Goal: Task Accomplishment & Management: Complete application form

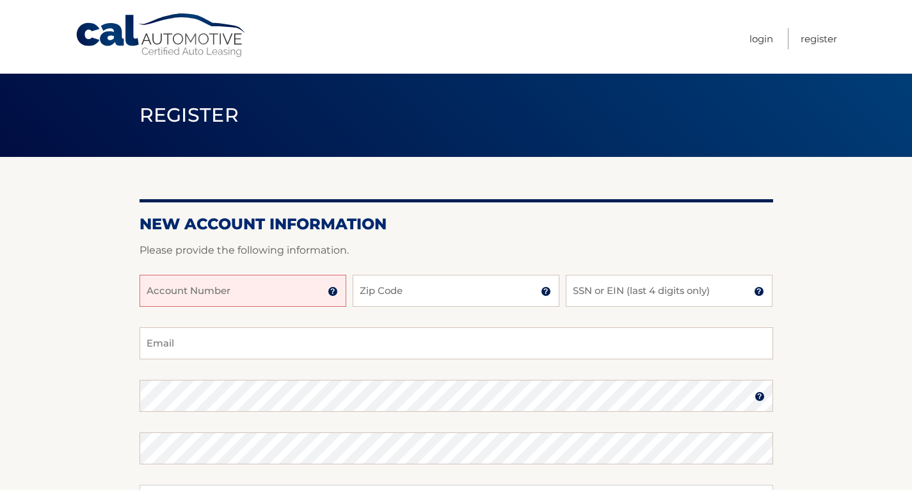
click at [242, 295] on input "Account Number" at bounding box center [243, 291] width 207 height 32
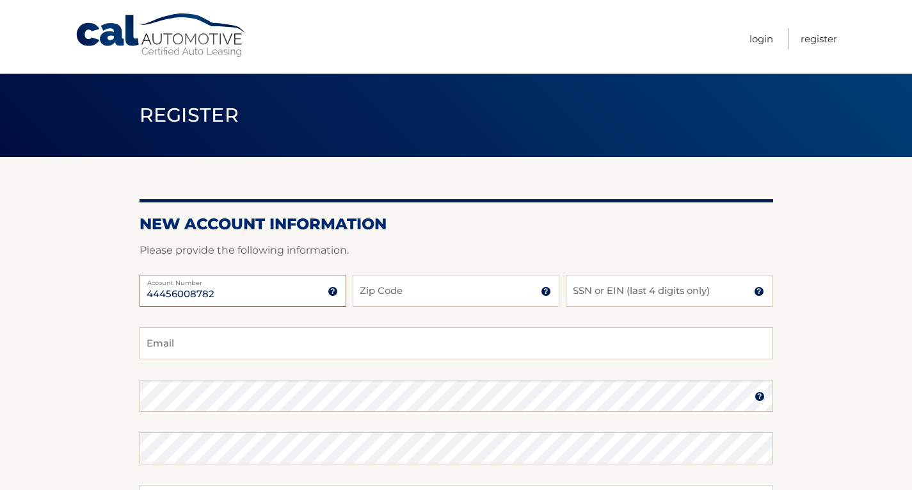
type input "44456008782"
type input "33063"
type input "1283"
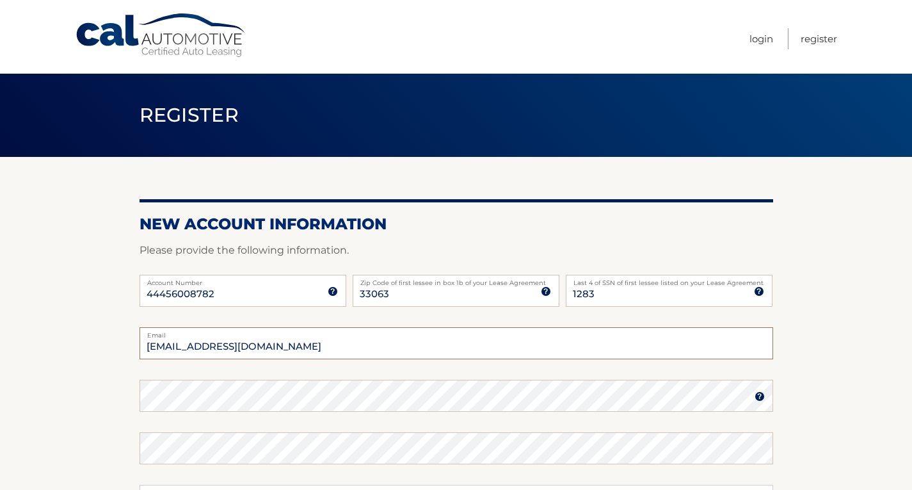
type input "jbaron9399@gmail.com"
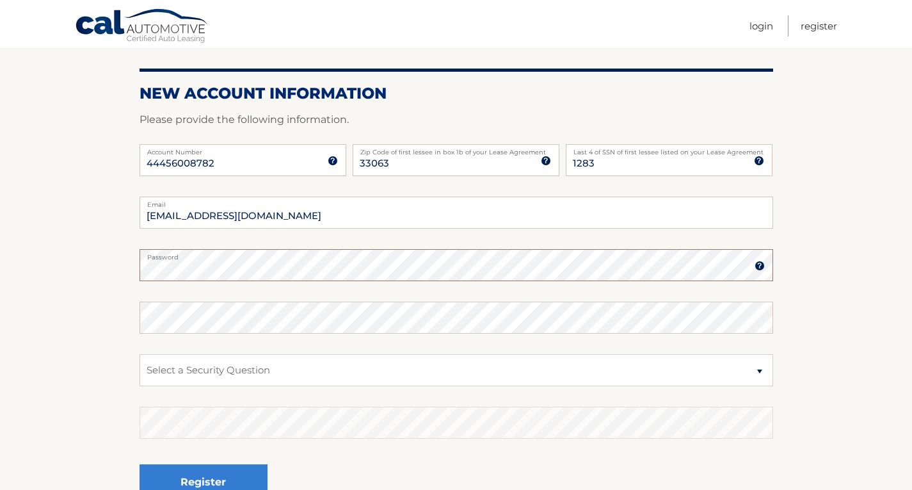
scroll to position [192, 0]
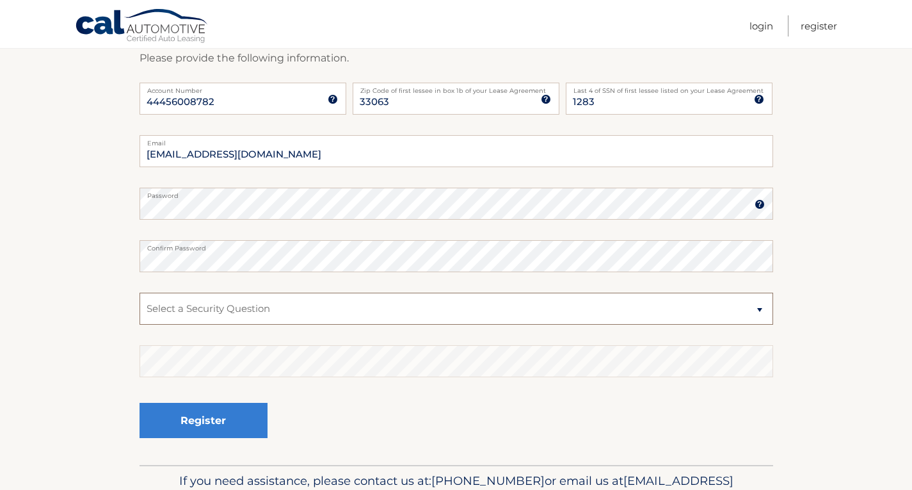
click at [238, 311] on select "Select a Security Question What was the name of your elementary school? What is…" at bounding box center [457, 309] width 634 height 32
select select "4"
click at [140, 293] on select "Select a Security Question What was the name of your elementary school? What is…" at bounding box center [457, 309] width 634 height 32
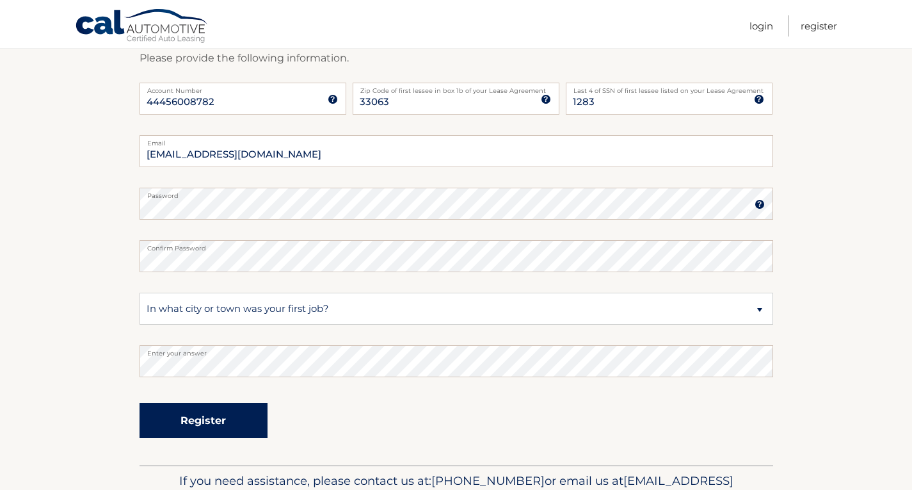
click at [188, 423] on button "Register" at bounding box center [204, 420] width 128 height 35
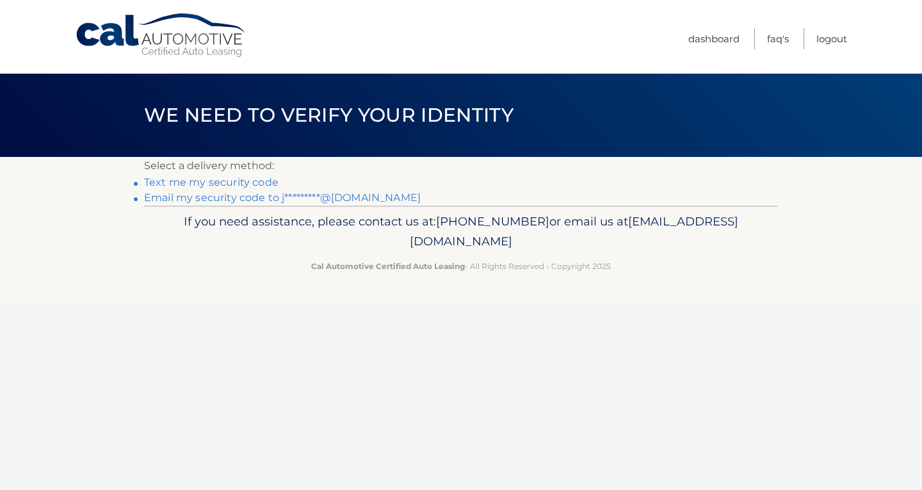
click at [200, 183] on link "Text me my security code" at bounding box center [211, 182] width 134 height 12
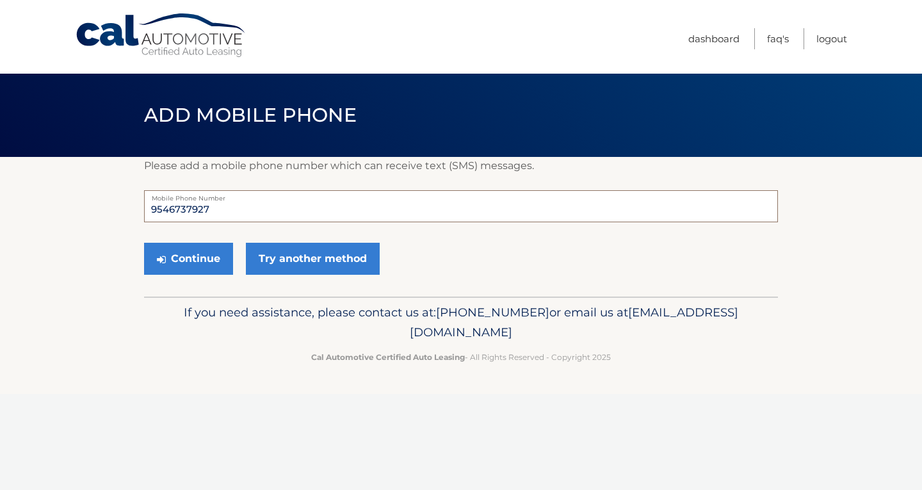
drag, startPoint x: 234, startPoint y: 212, endPoint x: 74, endPoint y: 190, distance: 161.6
click at [83, 190] on section "Please add a mobile phone number which can receive text (SMS) messages. 9546737…" at bounding box center [461, 227] width 922 height 140
click at [74, 190] on section "Please add a mobile phone number which can receive text (SMS) messages. 9546737…" at bounding box center [461, 227] width 922 height 140
drag, startPoint x: 232, startPoint y: 208, endPoint x: 135, endPoint y: 205, distance: 96.7
click at [202, 207] on input "9546737927" at bounding box center [461, 206] width 634 height 32
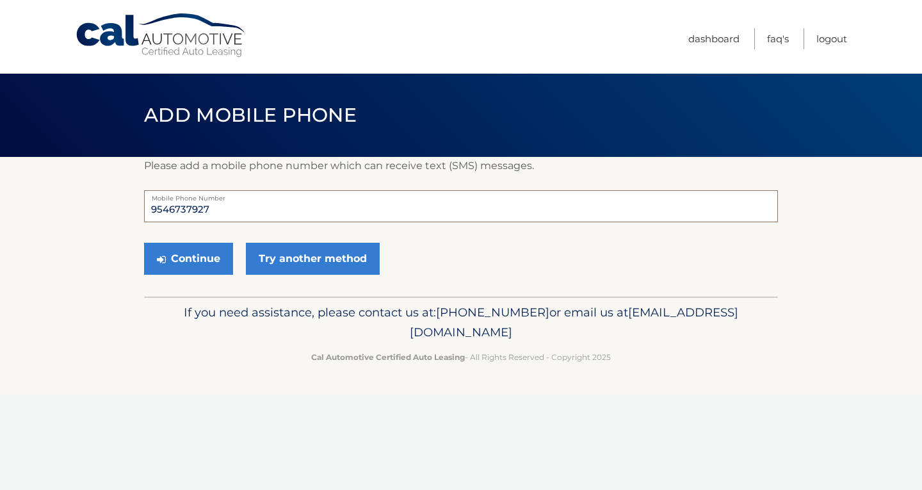
click at [132, 205] on section "Please add a mobile phone number which can receive text (SMS) messages. 9546737…" at bounding box center [461, 227] width 922 height 140
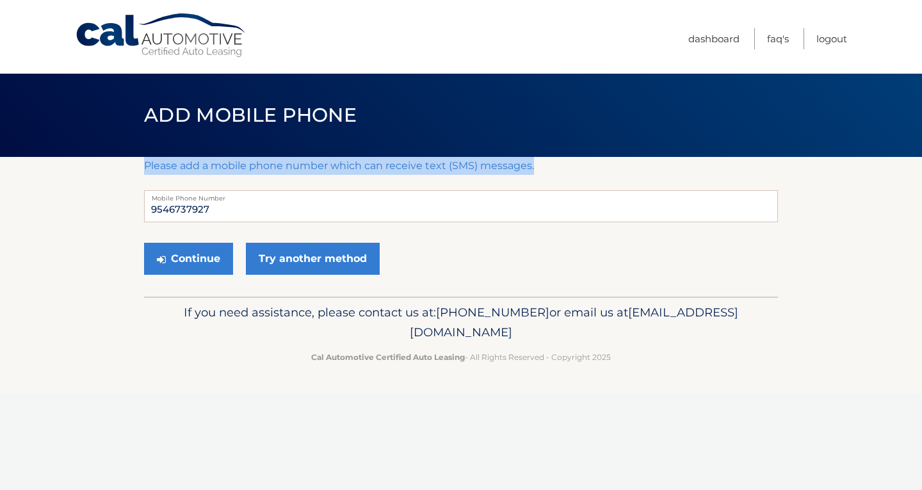
drag, startPoint x: 132, startPoint y: 205, endPoint x: 241, endPoint y: 211, distance: 109.7
click at [241, 211] on section "Please add a mobile phone number which can receive text (SMS) messages. 9546737…" at bounding box center [461, 227] width 922 height 140
click at [197, 258] on button "Continue" at bounding box center [188, 259] width 89 height 32
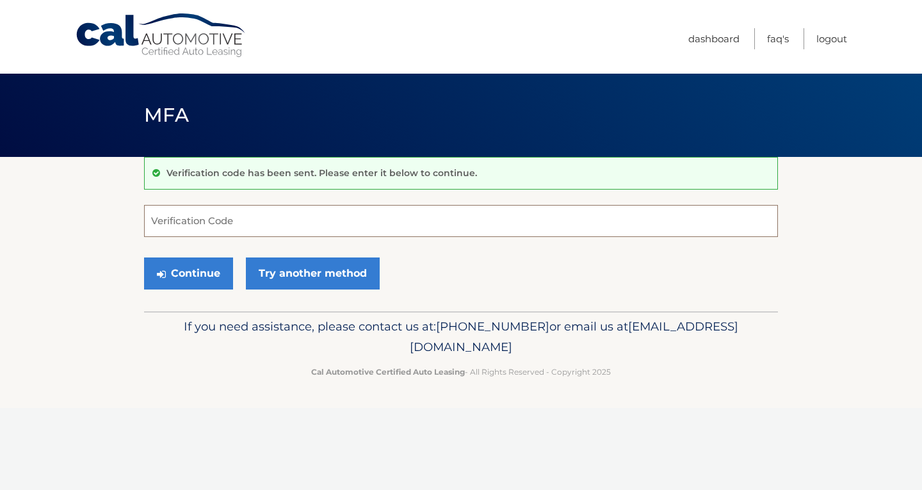
click at [236, 220] on input "Verification Code" at bounding box center [461, 221] width 634 height 32
type input "503027"
click at [194, 272] on button "Continue" at bounding box center [188, 273] width 89 height 32
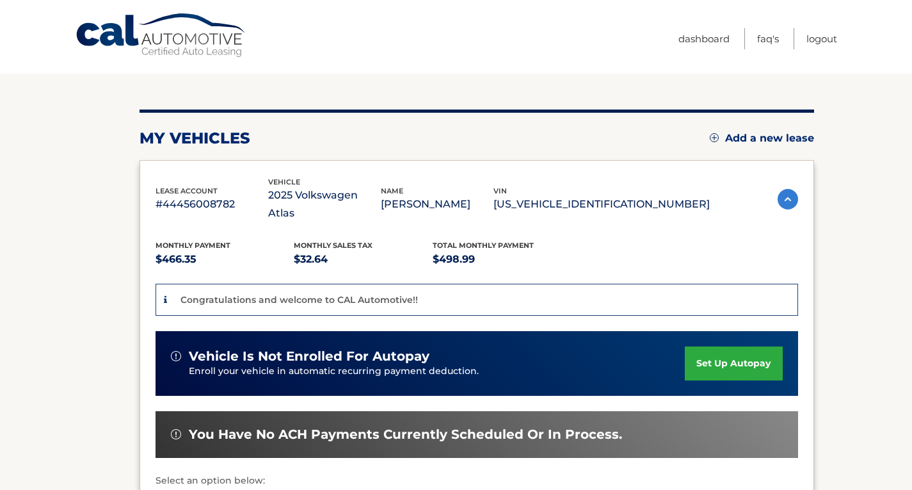
scroll to position [128, 0]
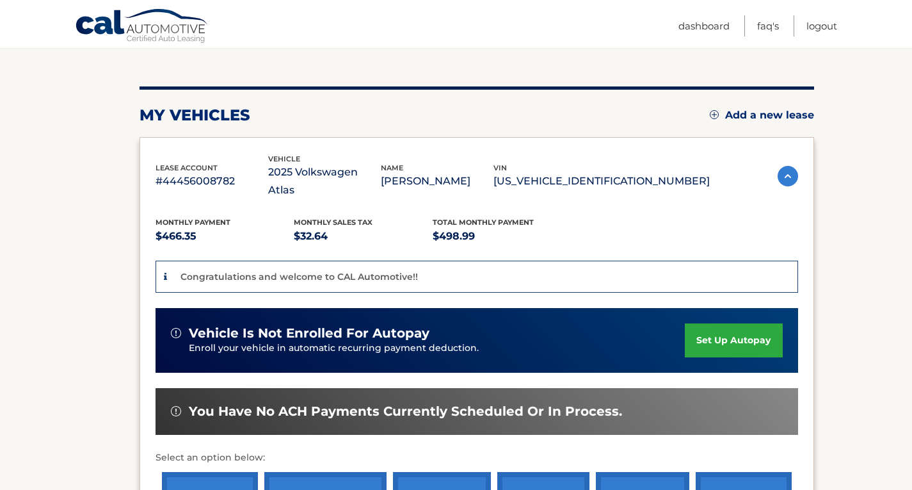
click at [745, 323] on link "set up autopay" at bounding box center [733, 340] width 97 height 34
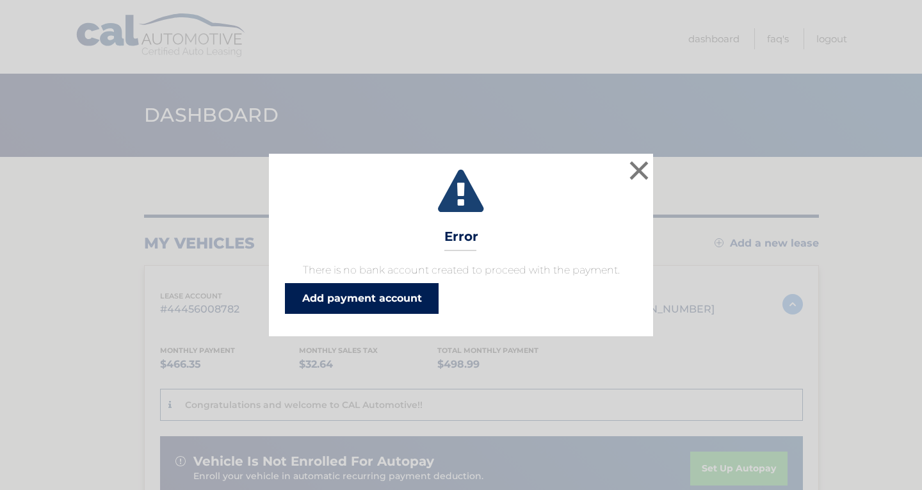
click at [401, 293] on link "Add payment account" at bounding box center [362, 298] width 154 height 31
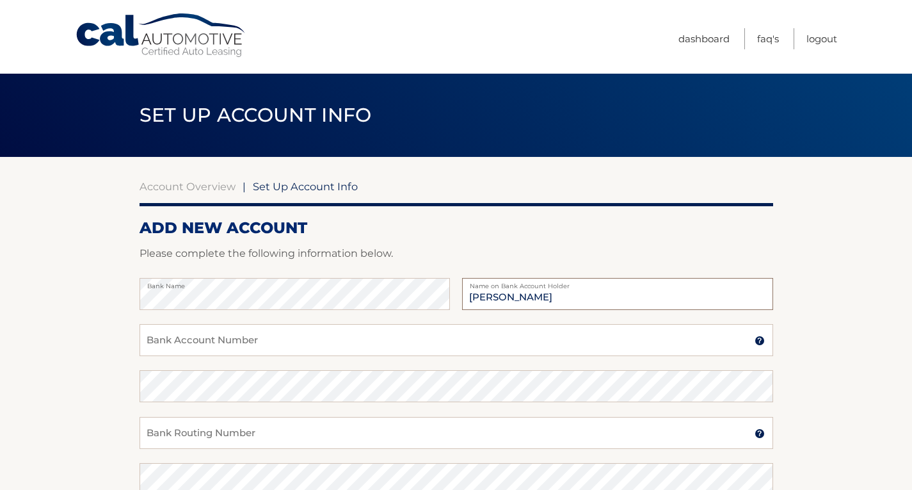
type input "[PERSON_NAME]"
click at [195, 340] on input "Bank Account Number" at bounding box center [457, 340] width 634 height 32
type input "021101108"
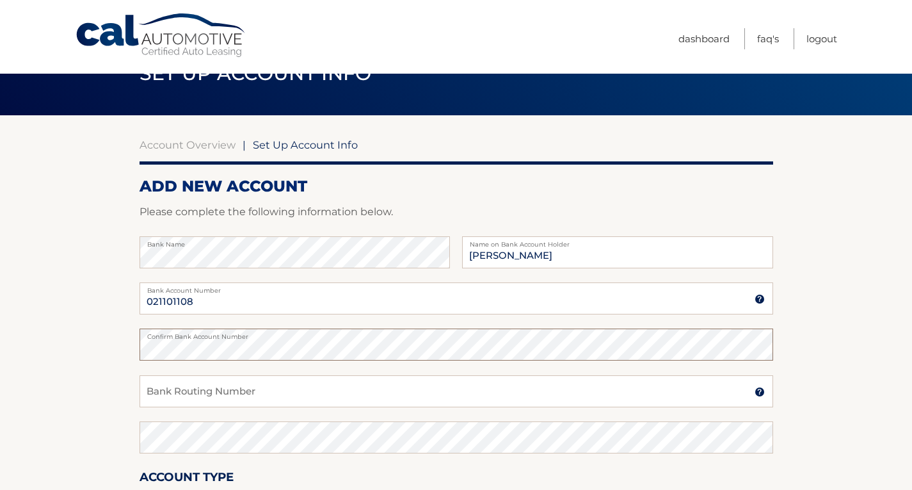
scroll to position [64, 0]
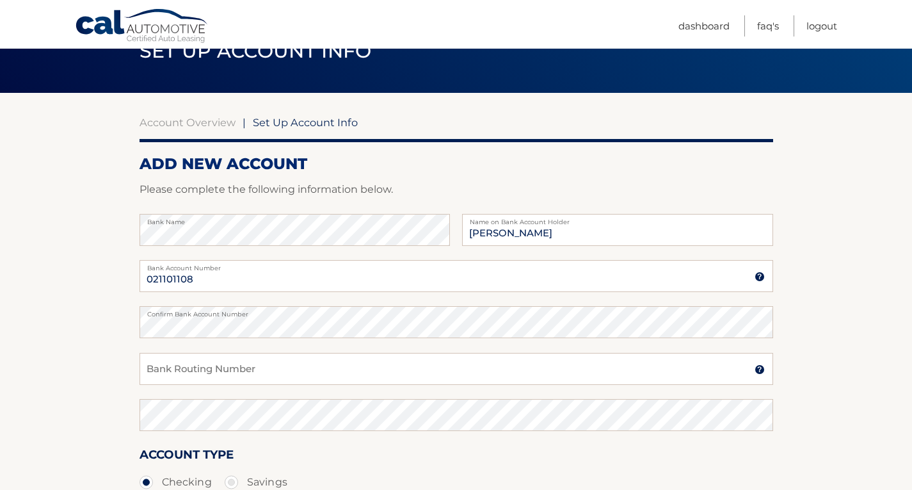
click at [761, 278] on img at bounding box center [760, 276] width 10 height 10
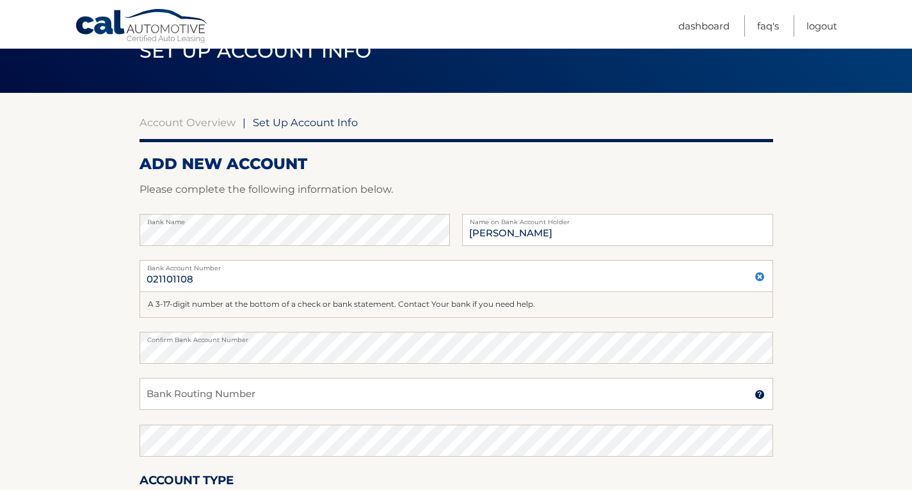
click at [761, 278] on img at bounding box center [760, 276] width 10 height 10
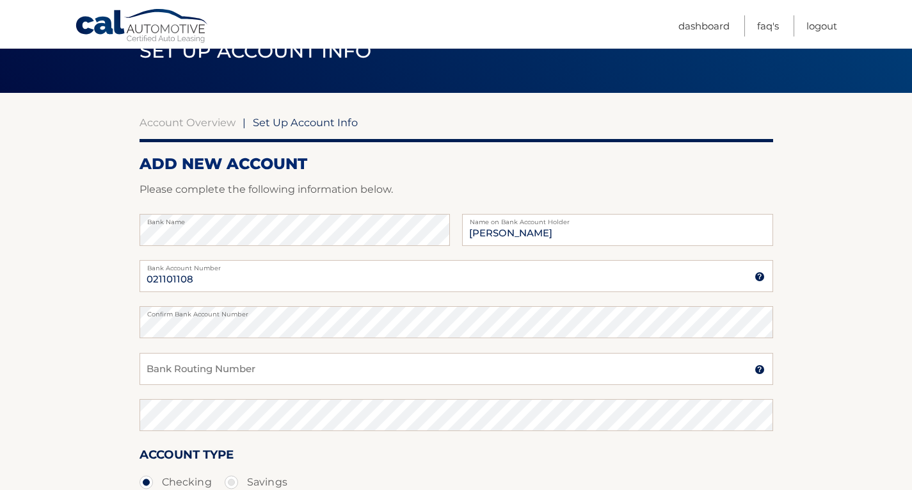
click at [761, 278] on img at bounding box center [760, 276] width 10 height 10
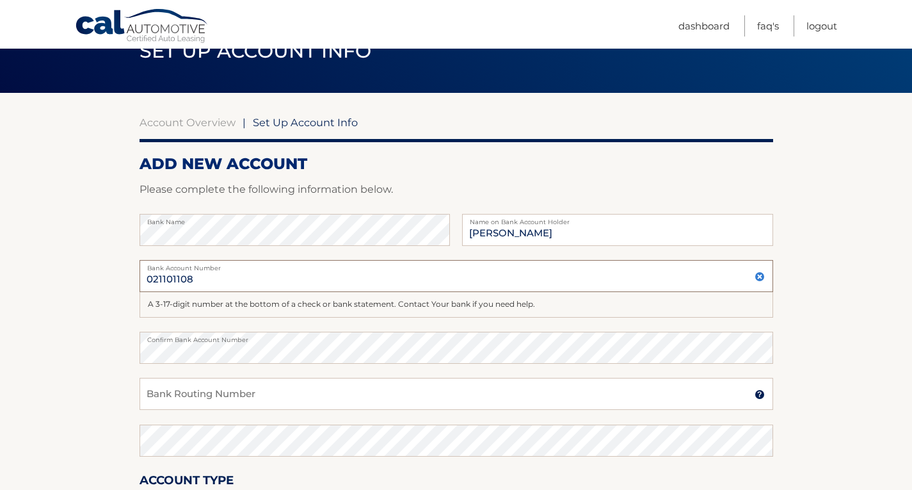
drag, startPoint x: 204, startPoint y: 284, endPoint x: 85, endPoint y: 277, distance: 119.3
click at [85, 277] on section "Account Overview | Set Up Account Info ADD NEW ACCOUNT Please complete the foll…" at bounding box center [456, 350] width 912 height 514
click at [762, 398] on img at bounding box center [760, 394] width 10 height 10
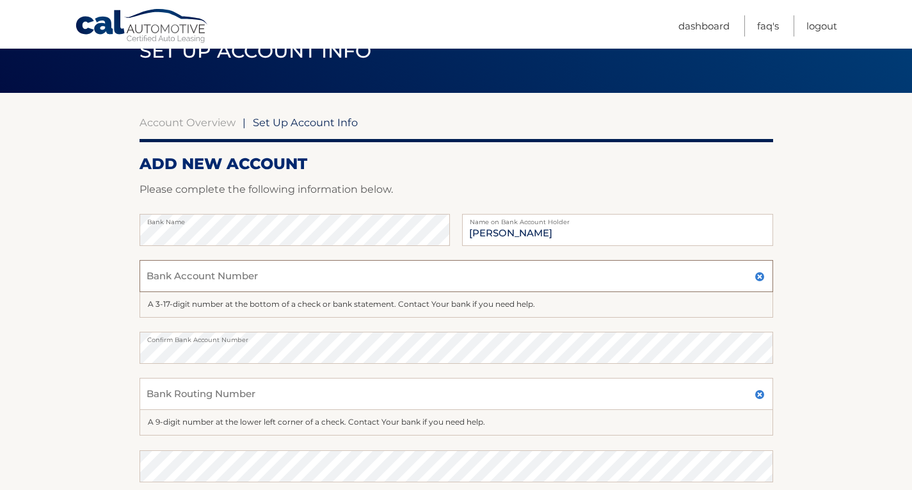
click at [231, 279] on input "Bank Account Number" at bounding box center [457, 276] width 634 height 32
type input "1010018074813"
click at [49, 332] on section "Account Overview | Set Up Account Info ADD NEW ACCOUNT Please complete the foll…" at bounding box center [456, 363] width 912 height 540
click at [15, 330] on section "Account Overview | Set Up Account Info ADD NEW ACCOUNT Please complete the foll…" at bounding box center [456, 363] width 912 height 540
click at [197, 391] on input "Bank Routing Number" at bounding box center [457, 394] width 634 height 32
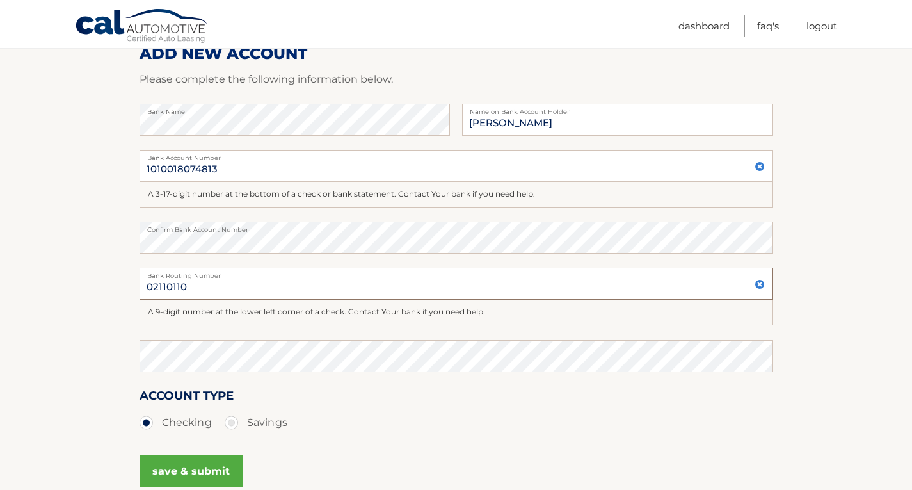
scroll to position [192, 0]
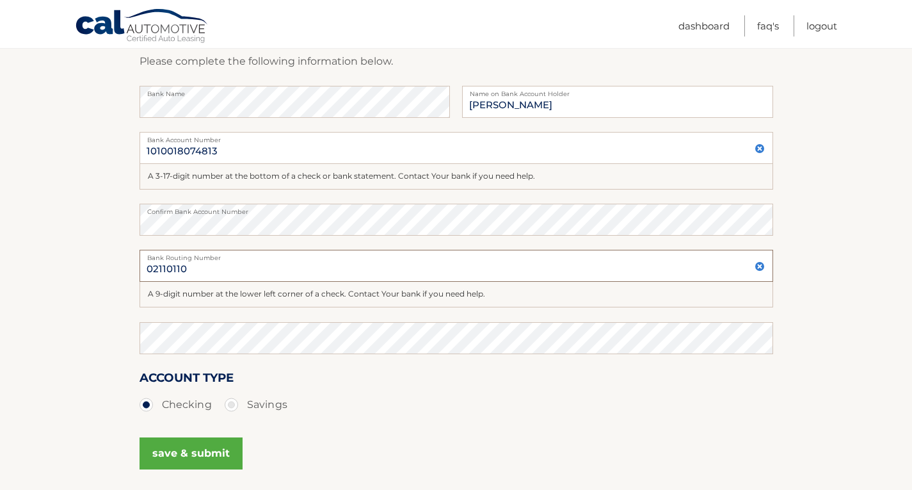
type input "02110110"
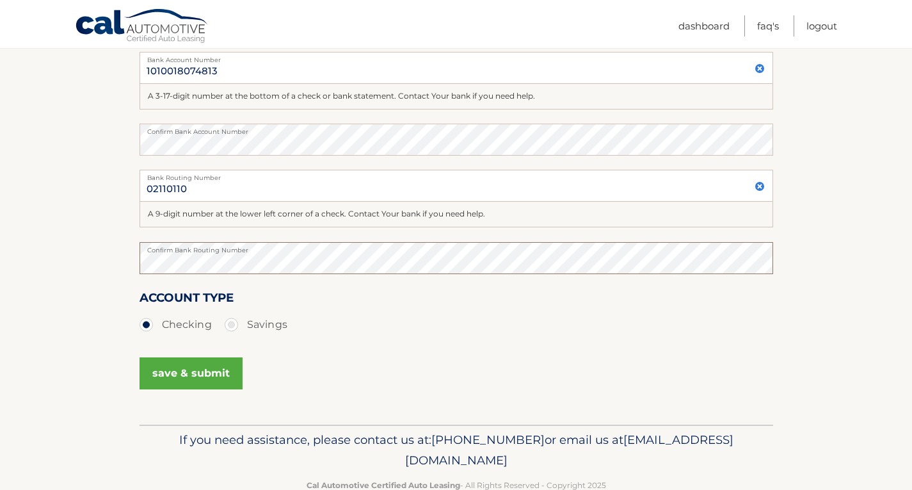
scroll to position [303, 0]
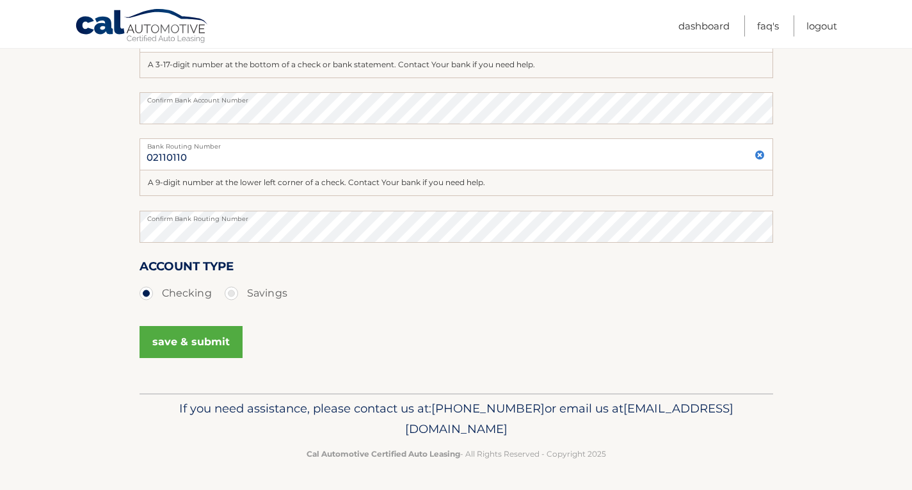
click at [190, 337] on button "save & submit" at bounding box center [191, 342] width 103 height 32
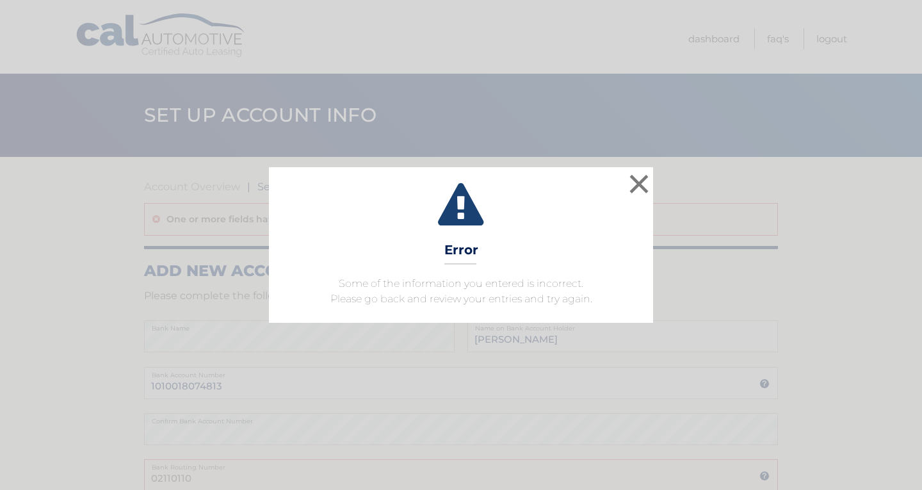
click at [496, 287] on span "Some of the information you entered is incorrect. Please go back and review you…" at bounding box center [461, 291] width 262 height 28
click at [645, 180] on button "×" at bounding box center [639, 184] width 26 height 26
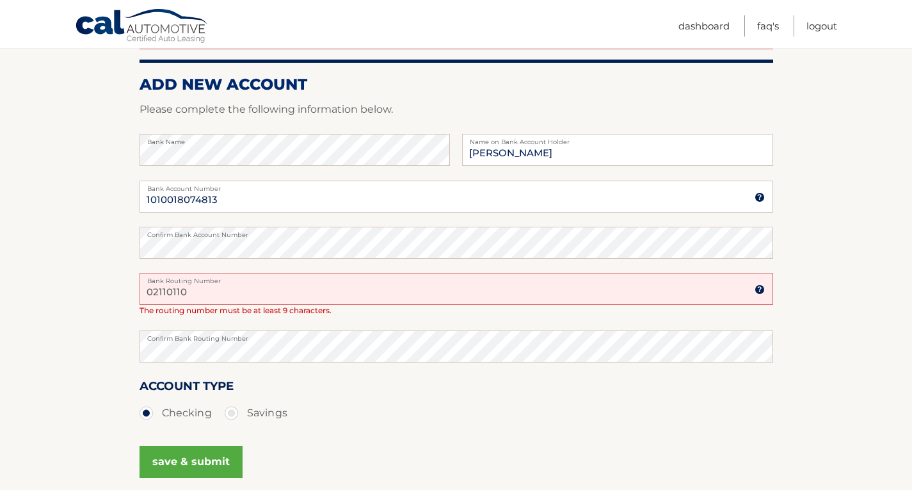
scroll to position [192, 0]
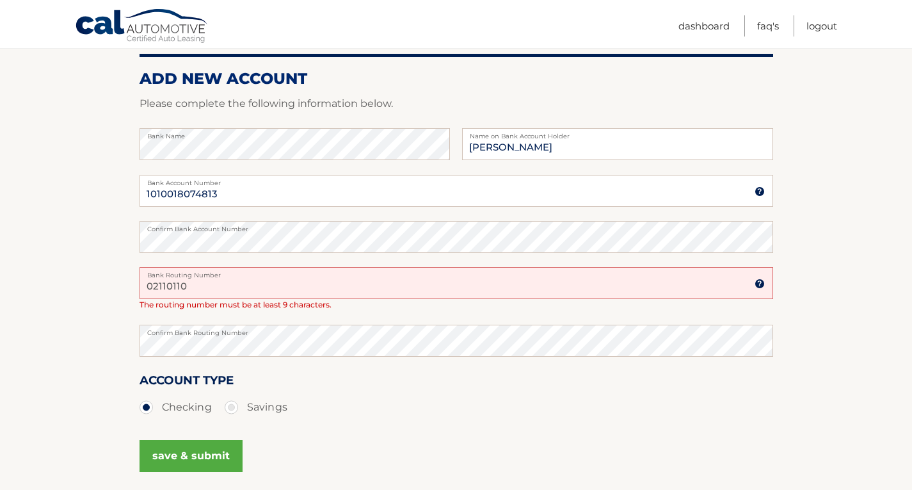
click at [234, 288] on input "02110110" at bounding box center [457, 283] width 634 height 32
click at [205, 291] on input "02110110" at bounding box center [457, 283] width 634 height 32
click at [207, 291] on input "02110110" at bounding box center [457, 283] width 634 height 32
type input "0"
type input "021101108"
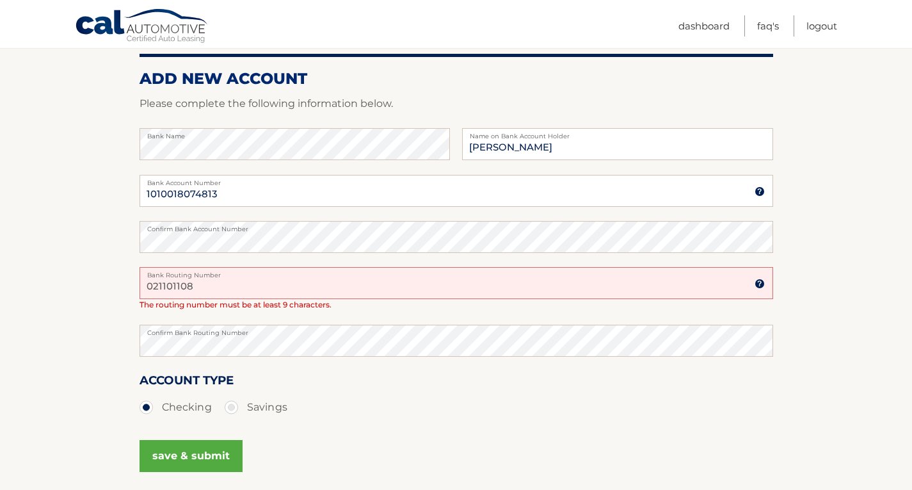
click at [170, 456] on button "save & submit" at bounding box center [191, 456] width 103 height 32
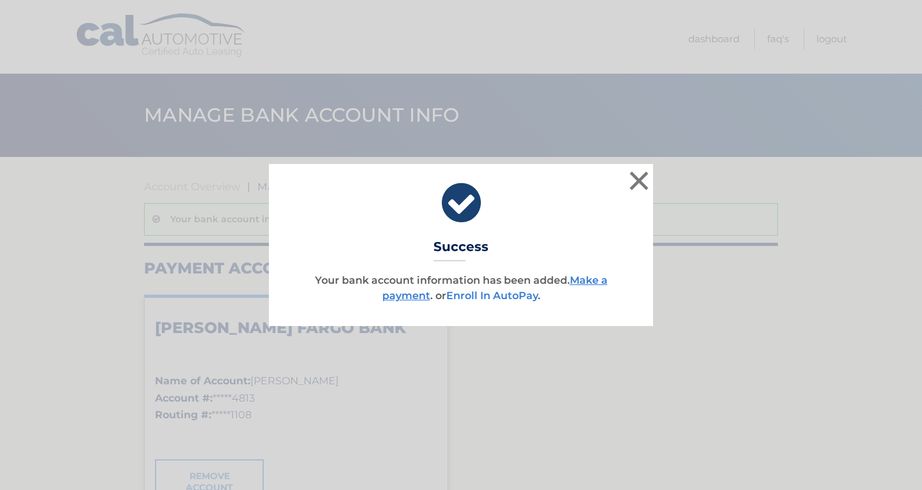
click at [469, 298] on link "Enroll In AutoPay" at bounding box center [492, 295] width 92 height 12
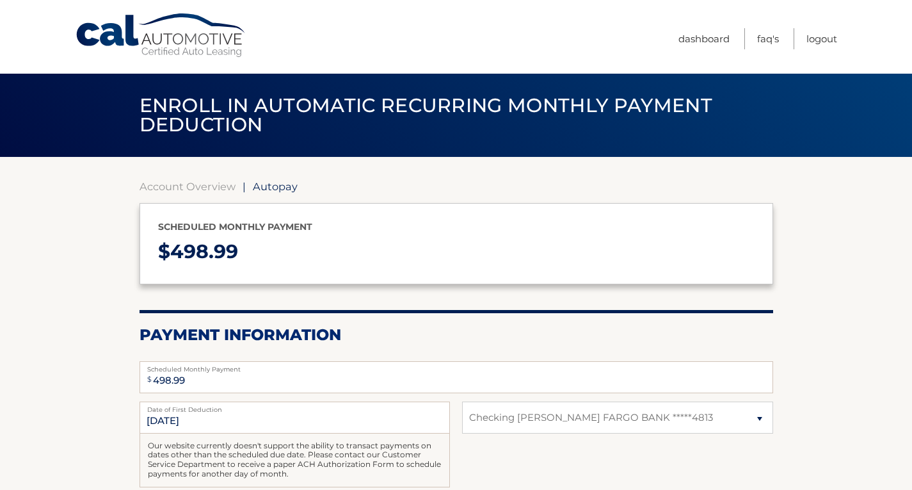
select select "MGUyMGZjYWEtM2I5MS00NWUwLWIwMTItMGM3MzEwYjkyNDJm"
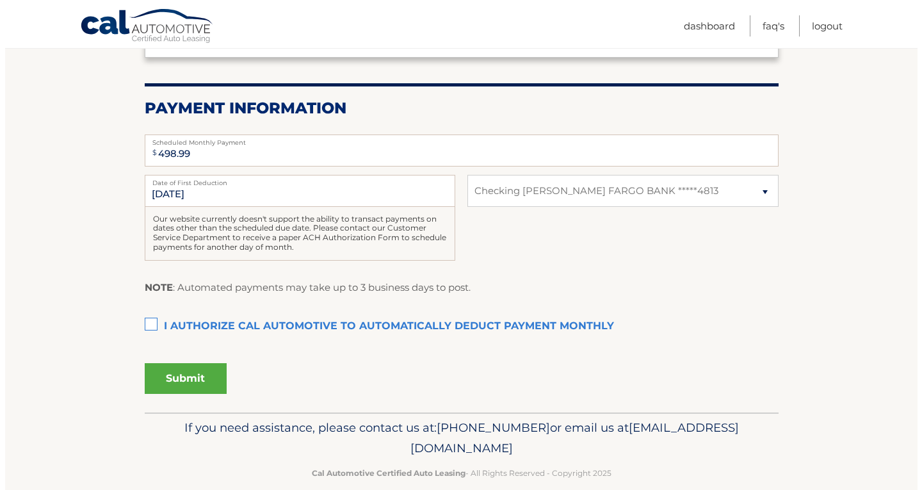
scroll to position [246, 0]
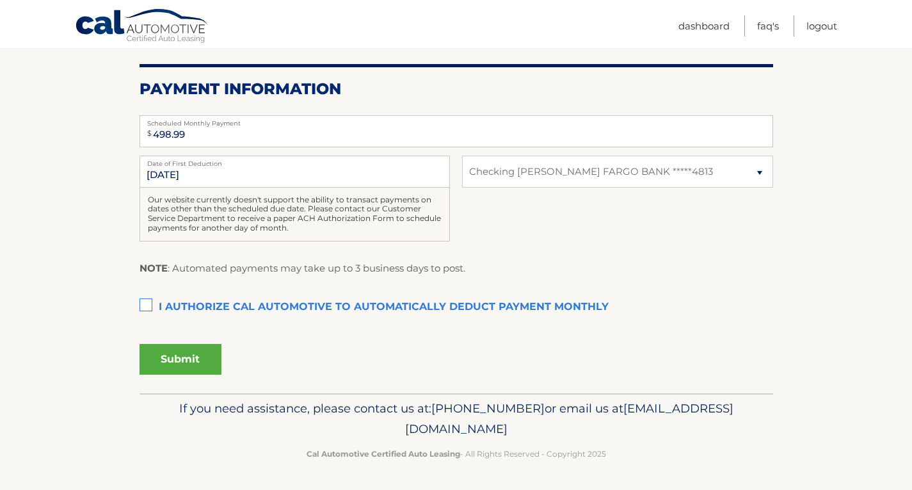
click at [142, 307] on label "I authorize cal automotive to automatically deduct payment monthly This checkbo…" at bounding box center [457, 308] width 634 height 26
click at [0, 0] on input "I authorize cal automotive to automatically deduct payment monthly This checkbo…" at bounding box center [0, 0] width 0 height 0
click at [198, 369] on button "Submit" at bounding box center [181, 359] width 82 height 31
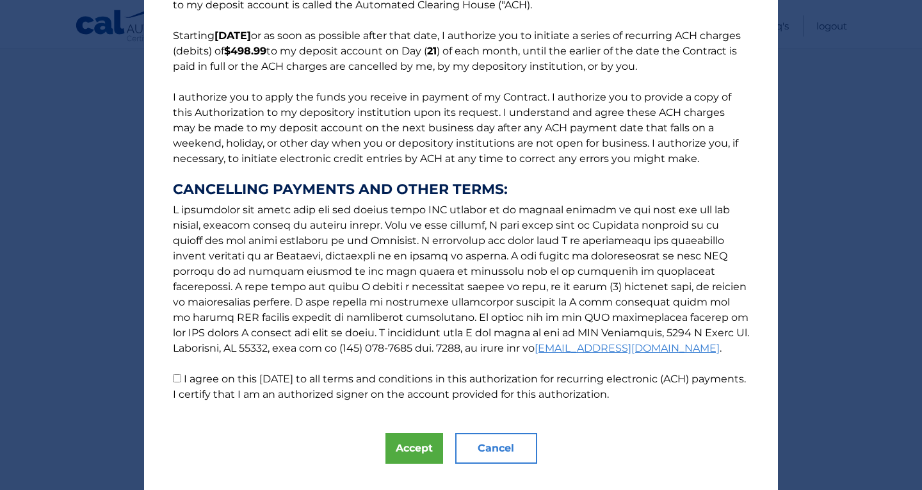
scroll to position [115, 0]
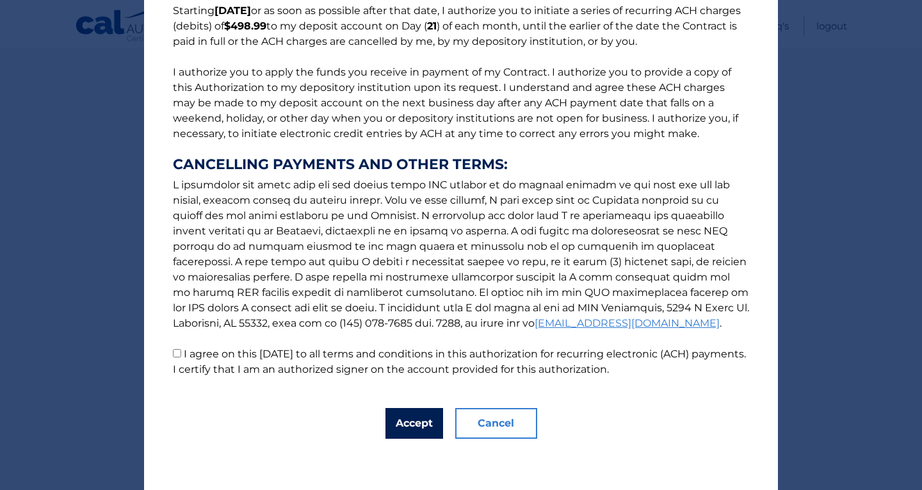
click at [400, 423] on button "Accept" at bounding box center [414, 423] width 58 height 31
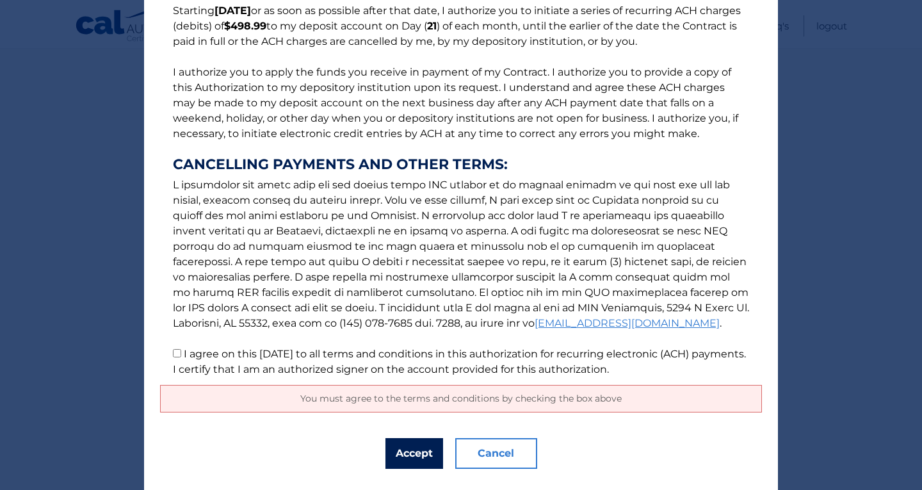
scroll to position [145, 0]
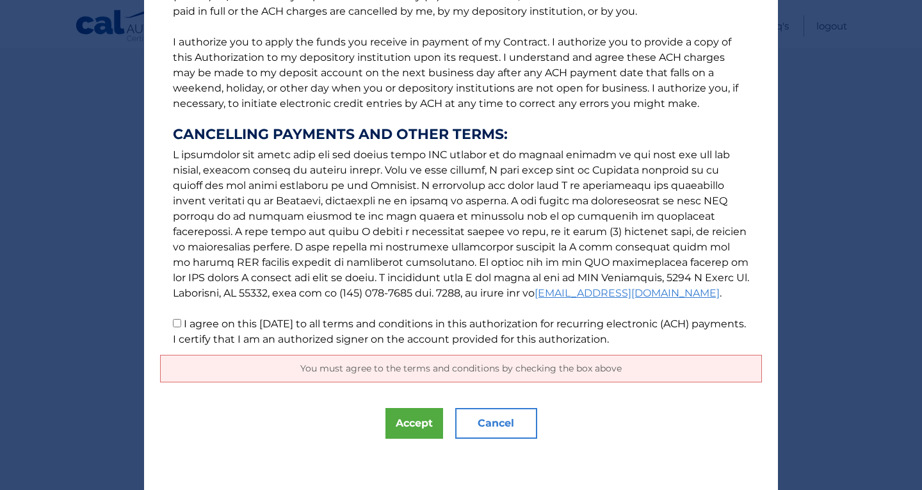
click at [174, 323] on input "I agree on this 09/17/2025 to all terms and conditions in this authorization fo…" at bounding box center [177, 323] width 8 height 8
checkbox input "true"
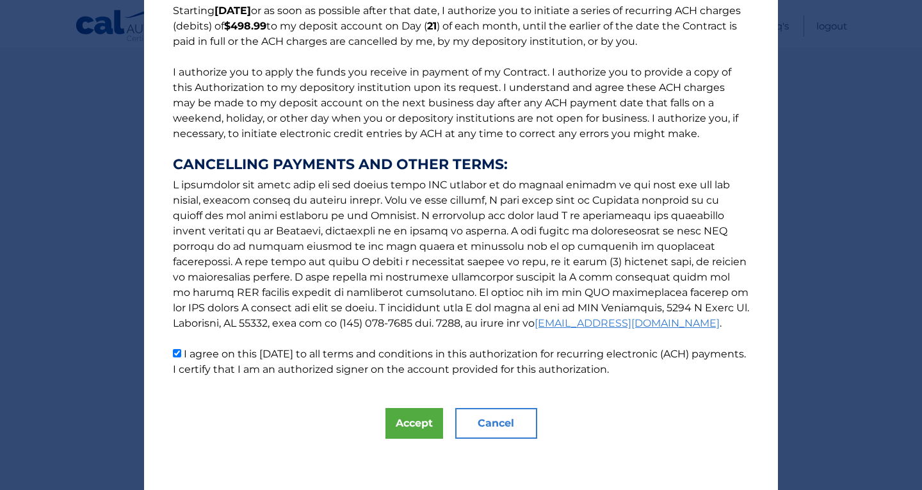
scroll to position [115, 0]
click at [389, 432] on button "Accept" at bounding box center [414, 423] width 58 height 31
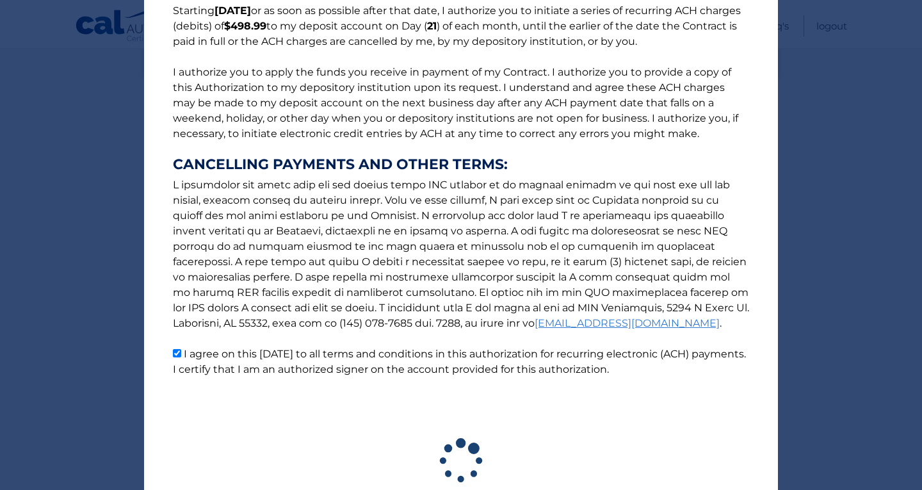
scroll to position [210, 0]
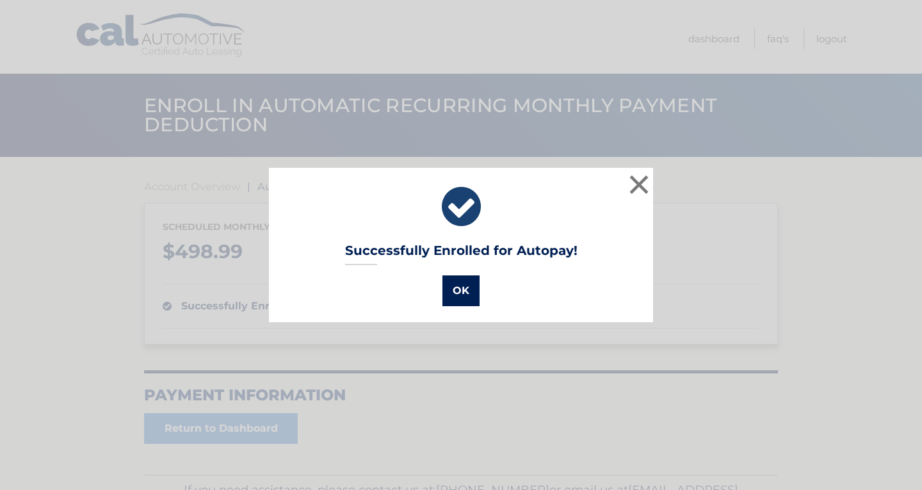
click at [451, 294] on button "OK" at bounding box center [460, 290] width 37 height 31
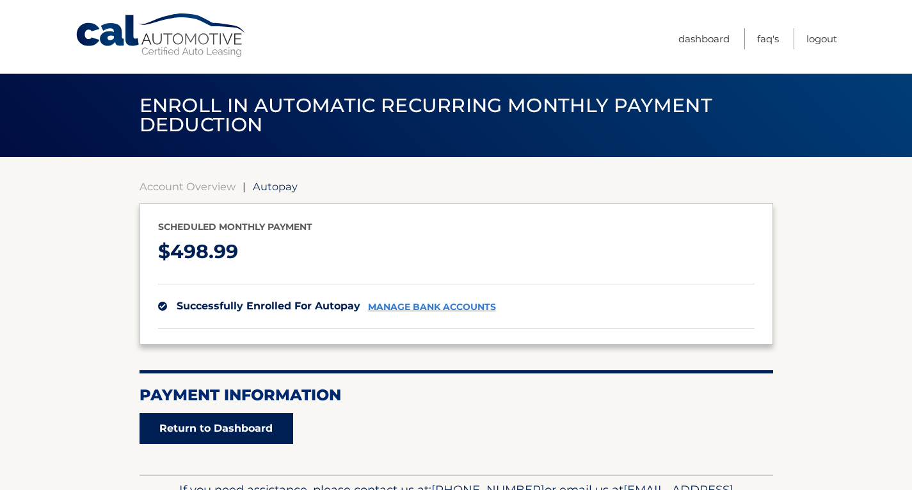
click at [212, 425] on link "Return to Dashboard" at bounding box center [217, 428] width 154 height 31
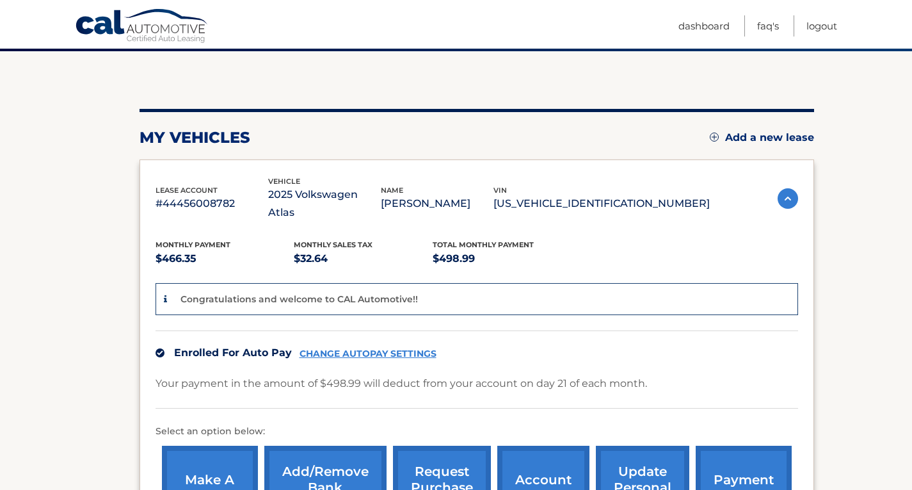
scroll to position [93, 0]
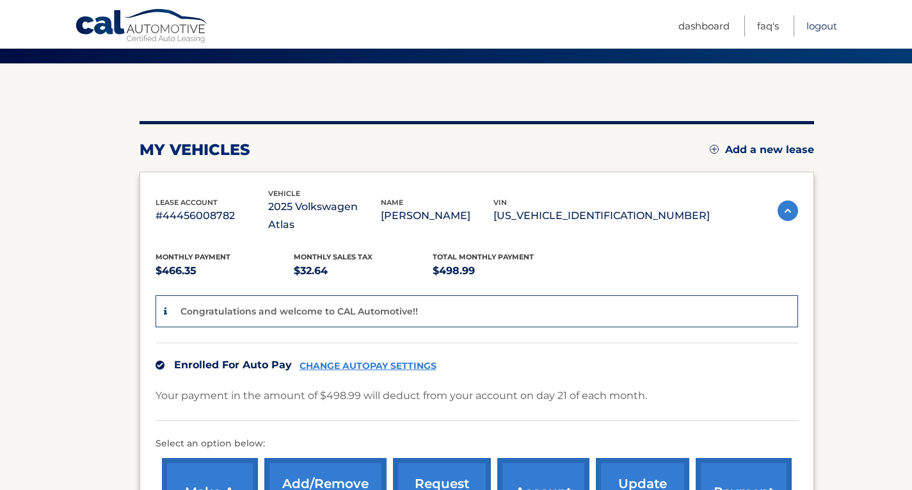
click at [820, 24] on link "Logout" at bounding box center [822, 25] width 31 height 21
